Goal: Information Seeking & Learning: Learn about a topic

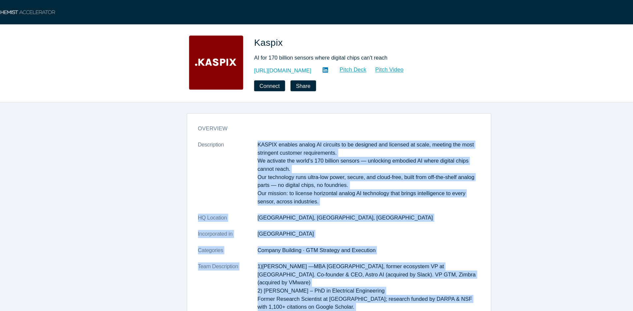
drag, startPoint x: 349, startPoint y: 182, endPoint x: 236, endPoint y: 124, distance: 127.4
click at [236, 124] on dl "Description KASPIX enables analog AI circuits to be designed and licensed at sc…" at bounding box center [319, 262] width 240 height 284
click at [240, 126] on dt "Description" at bounding box center [224, 151] width 51 height 62
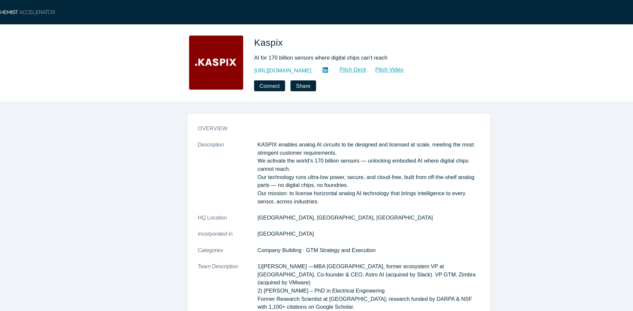
drag, startPoint x: 242, startPoint y: 120, endPoint x: 298, endPoint y: 173, distance: 76.9
click at [298, 173] on dl "Description KASPIX enables analog AI circuits to be designed and licensed at sc…" at bounding box center [319, 262] width 240 height 284
copy dl "KASPIX enables analog AI circuits to be designed and licensed at scale, meeting…"
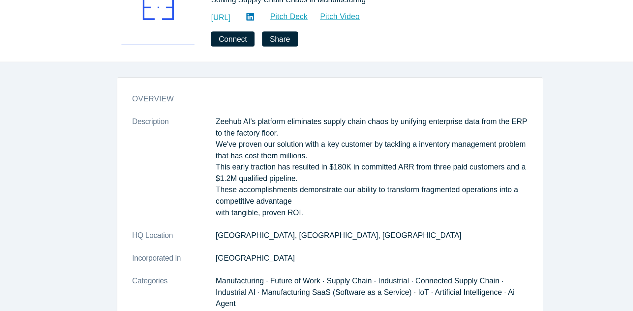
click at [302, 127] on p "Zeehub AI's platform eliminates supply chain chaos by unifying enterprise data …" at bounding box center [344, 151] width 189 height 62
drag, startPoint x: 306, startPoint y: 179, endPoint x: 245, endPoint y: 116, distance: 87.2
click at [245, 116] on div "overview Description Zeehub AI's platform eliminates supply chain chaos by unif…" at bounding box center [319, 224] width 258 height 245
copy dl "Zeehub AI's platform eliminates supply chain chaos by unifying enterprise data …"
